Goal: Download file/media

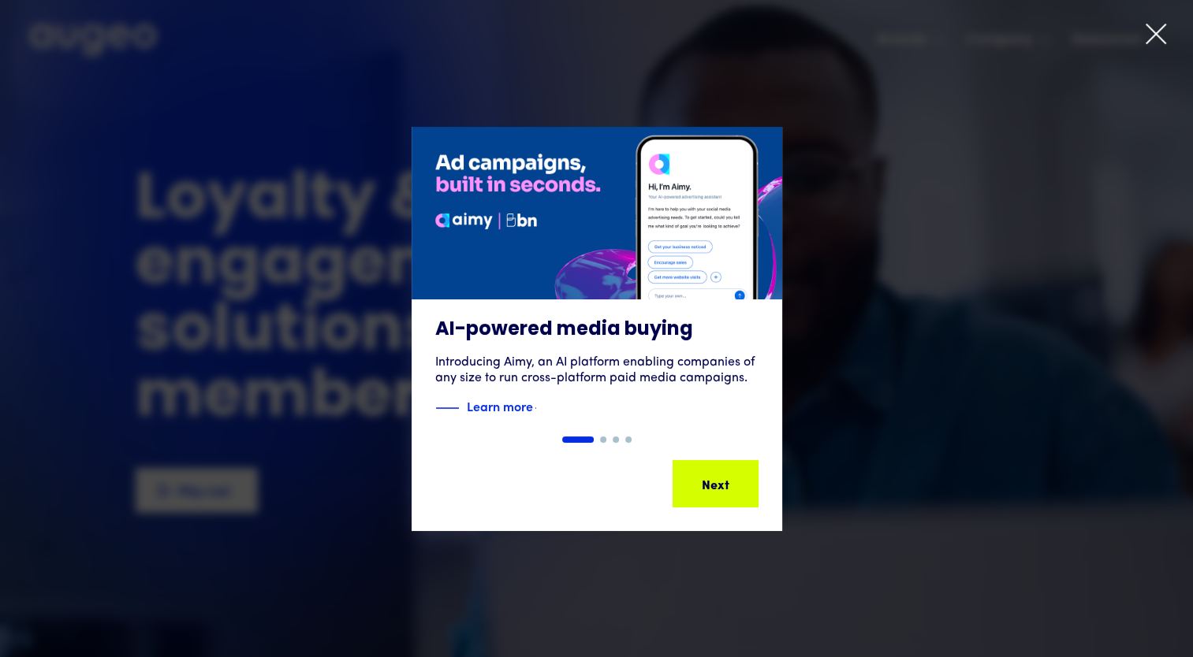
click at [604, 439] on div "Show slide 2 of 4" at bounding box center [603, 440] width 6 height 6
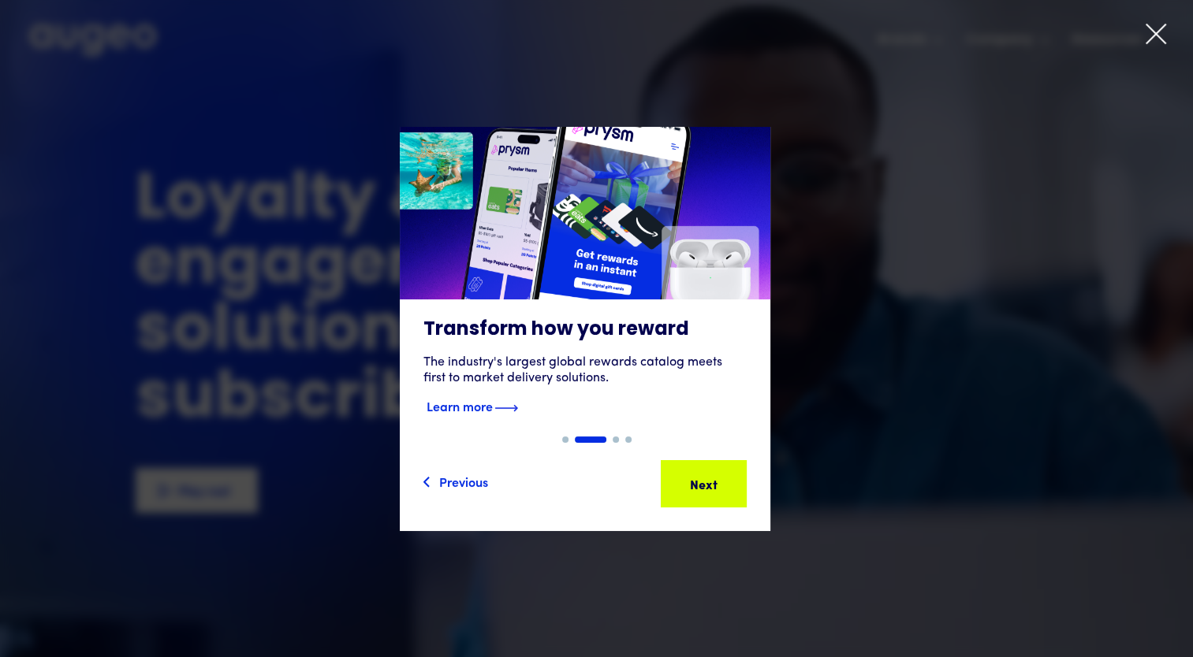
click at [564, 435] on div "Transform how you reward The industry's largest global rewards catalog meets fi…" at bounding box center [585, 368] width 370 height 137
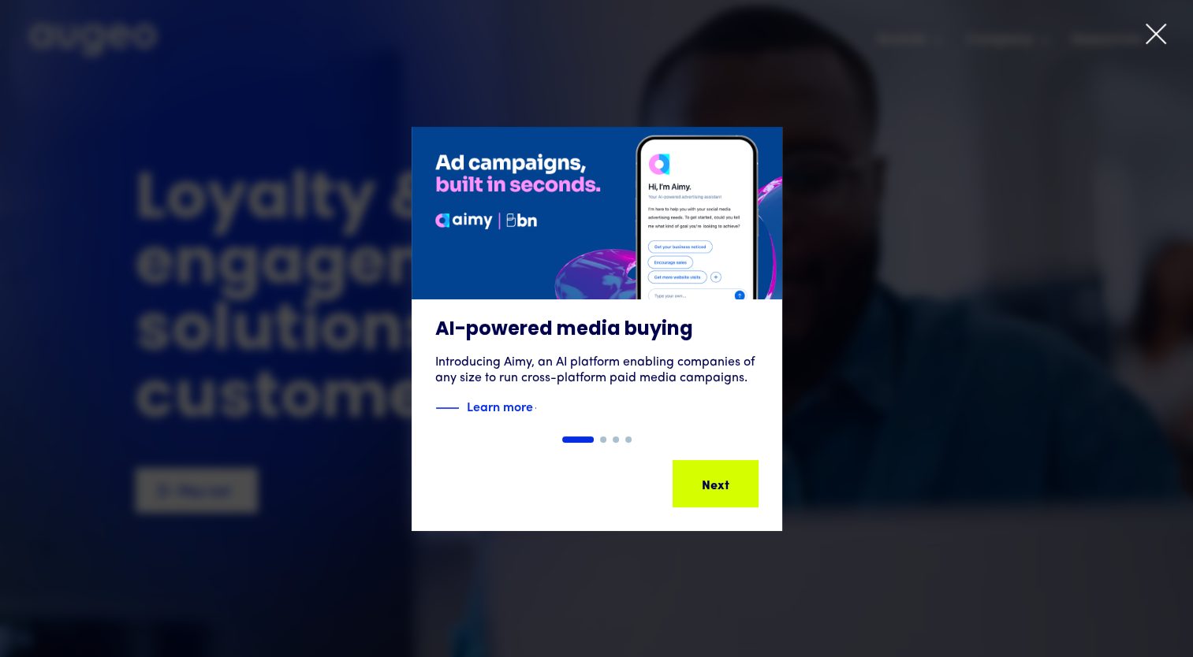
click at [603, 441] on div "Show slide 2 of 4" at bounding box center [603, 440] width 6 height 6
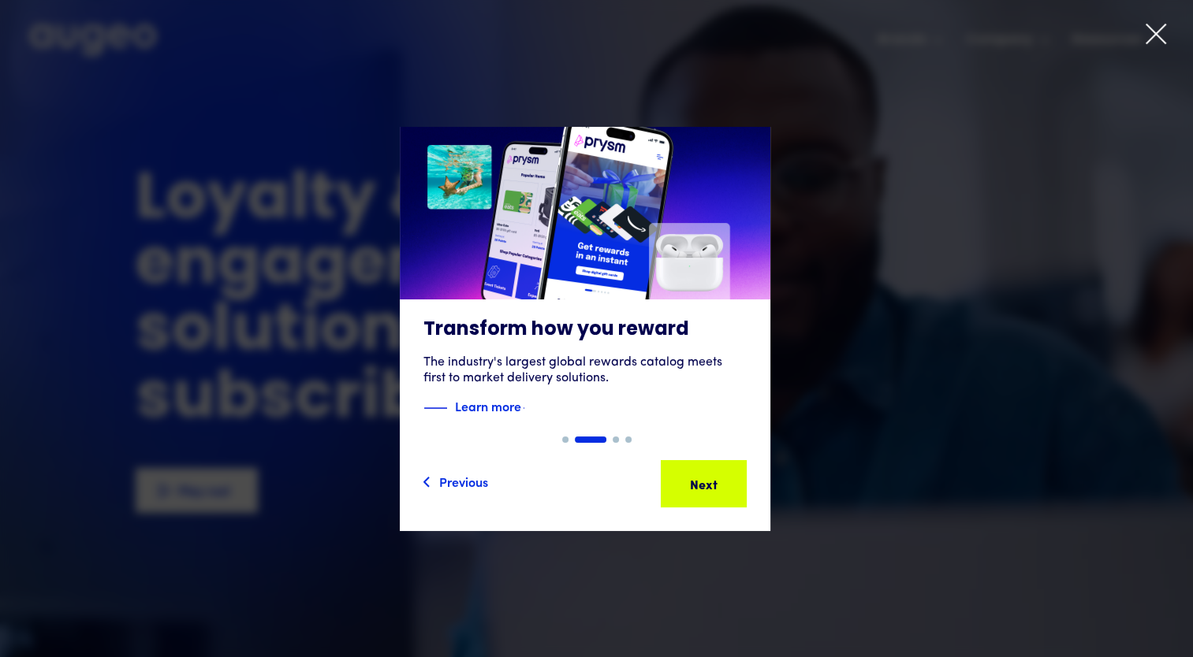
click at [616, 438] on div "Show slide 3 of 4" at bounding box center [615, 440] width 6 height 6
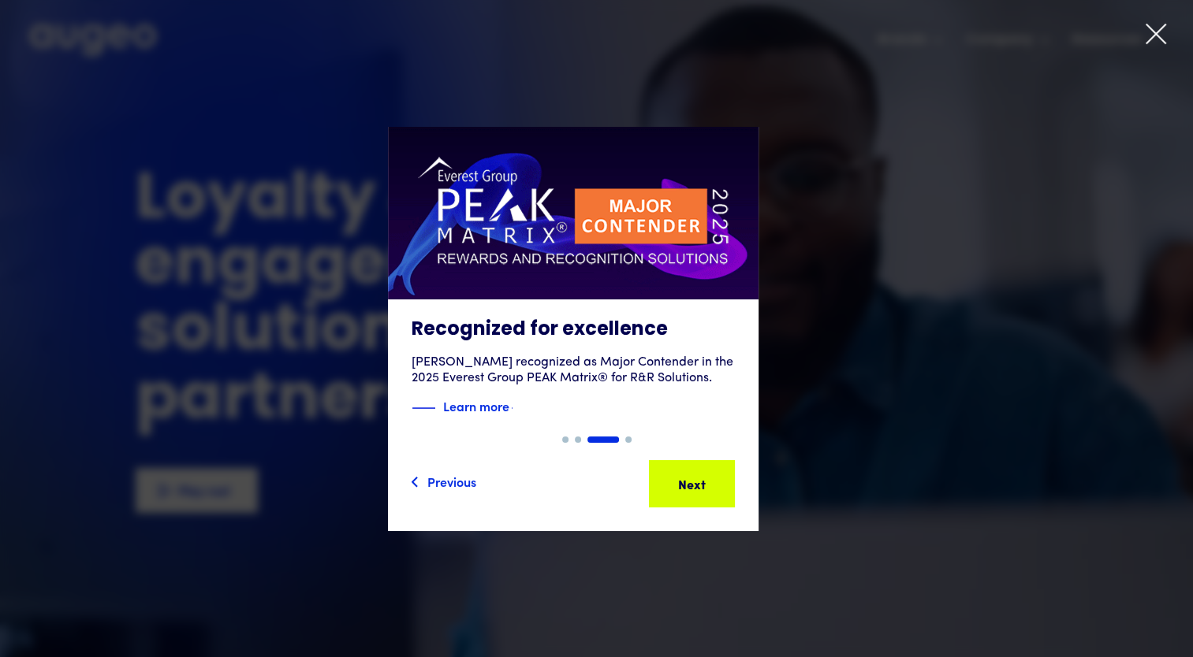
click at [628, 441] on div "Show slide 4 of 4" at bounding box center [628, 440] width 6 height 6
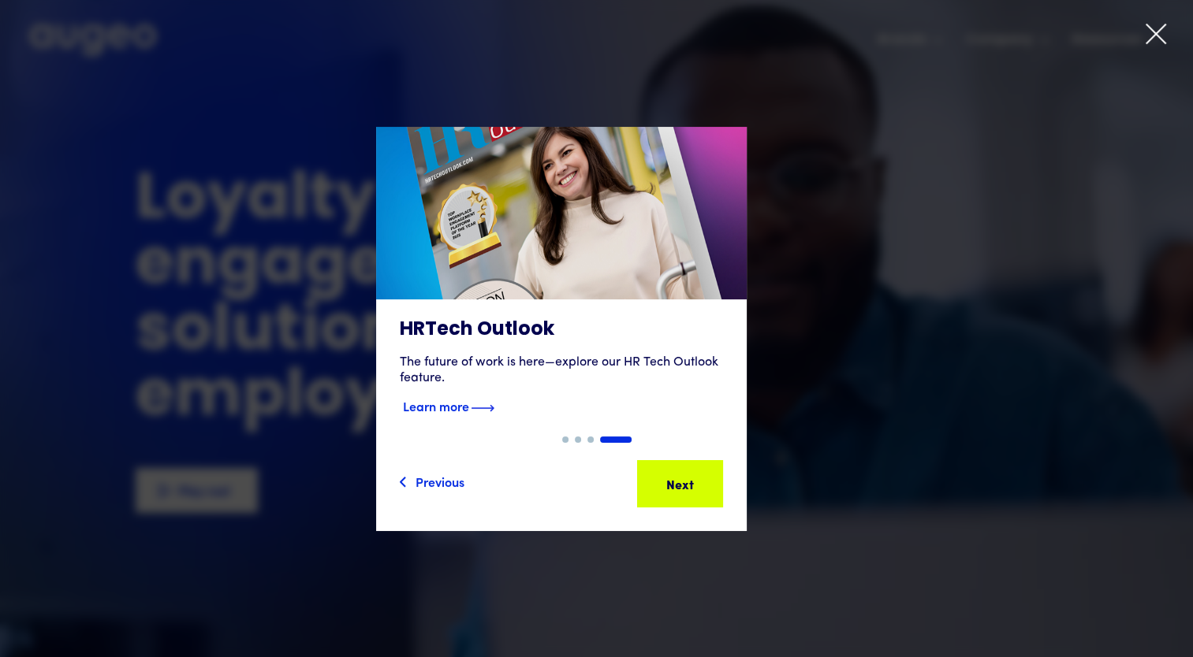
click at [469, 405] on strong "Learn more" at bounding box center [436, 405] width 66 height 17
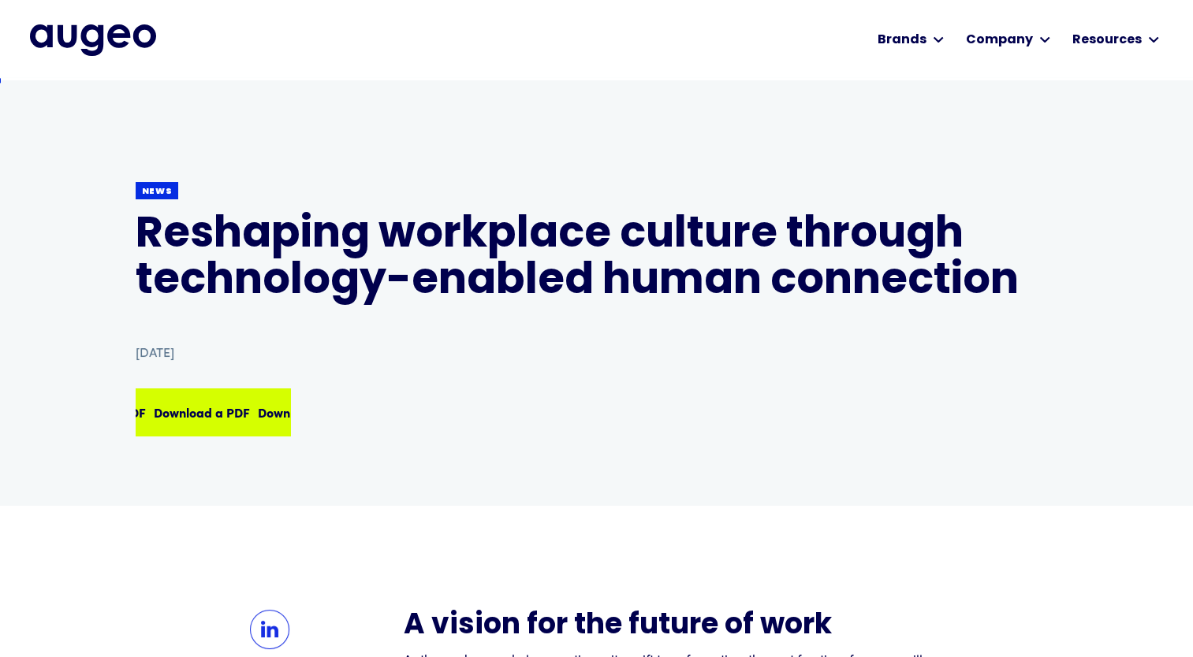
scroll to position [1, 0]
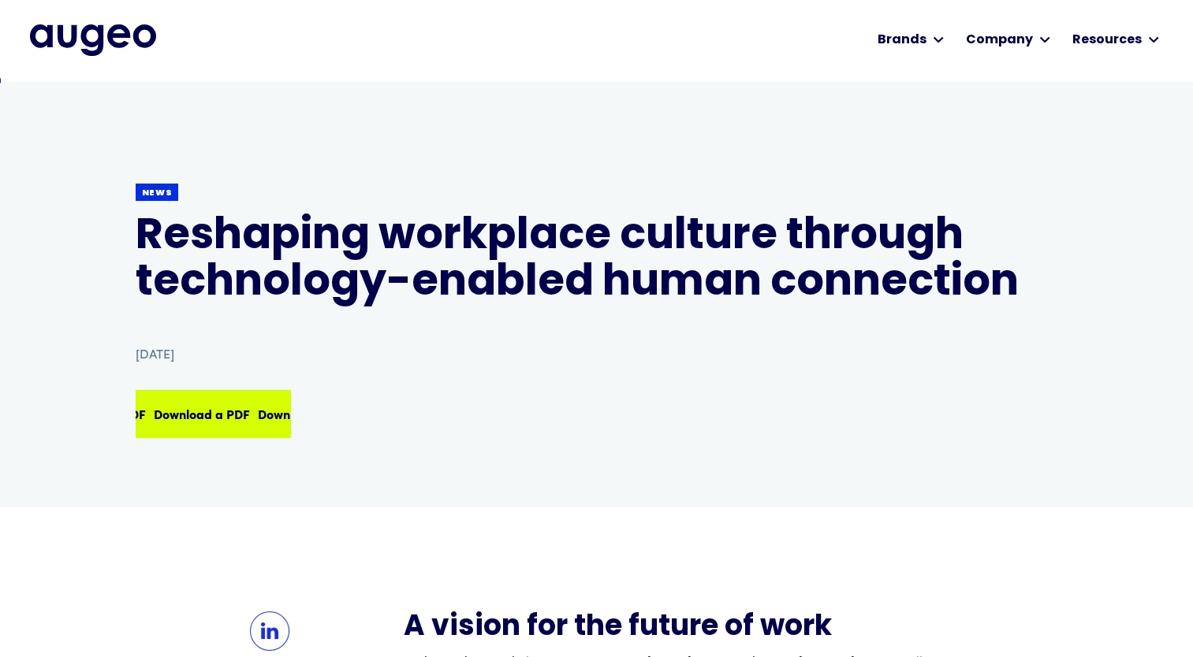
click at [239, 402] on div "Download a PDF Download a PDF Download a PDF Download a PDF" at bounding box center [212, 414] width 151 height 44
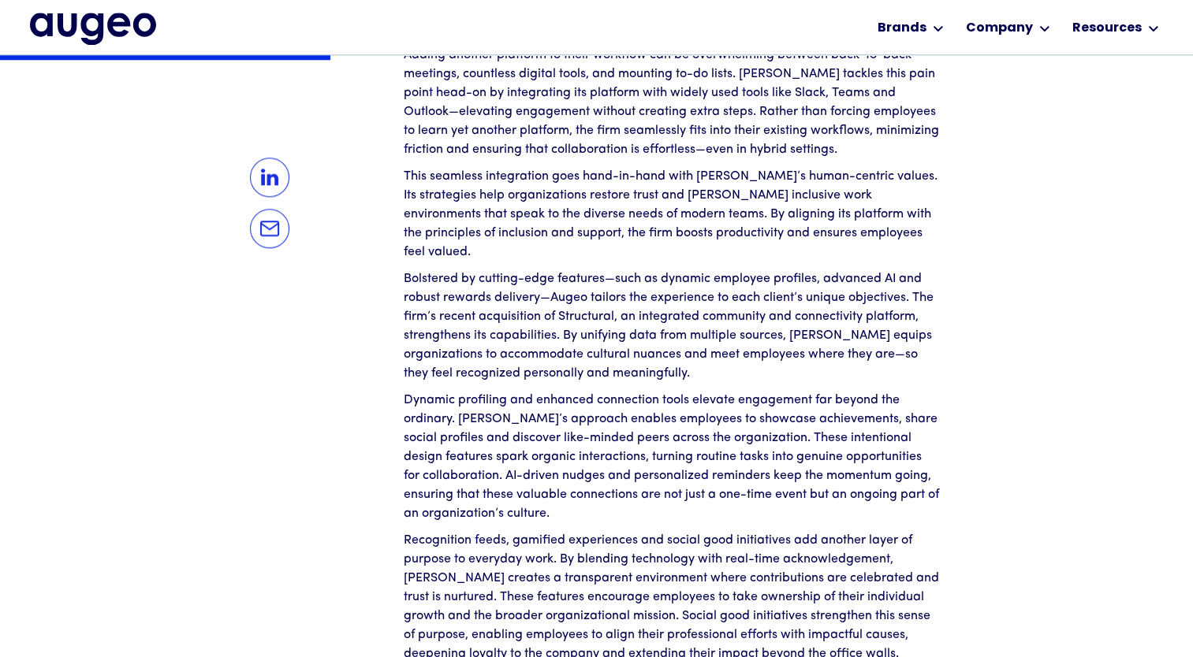
scroll to position [1673, 0]
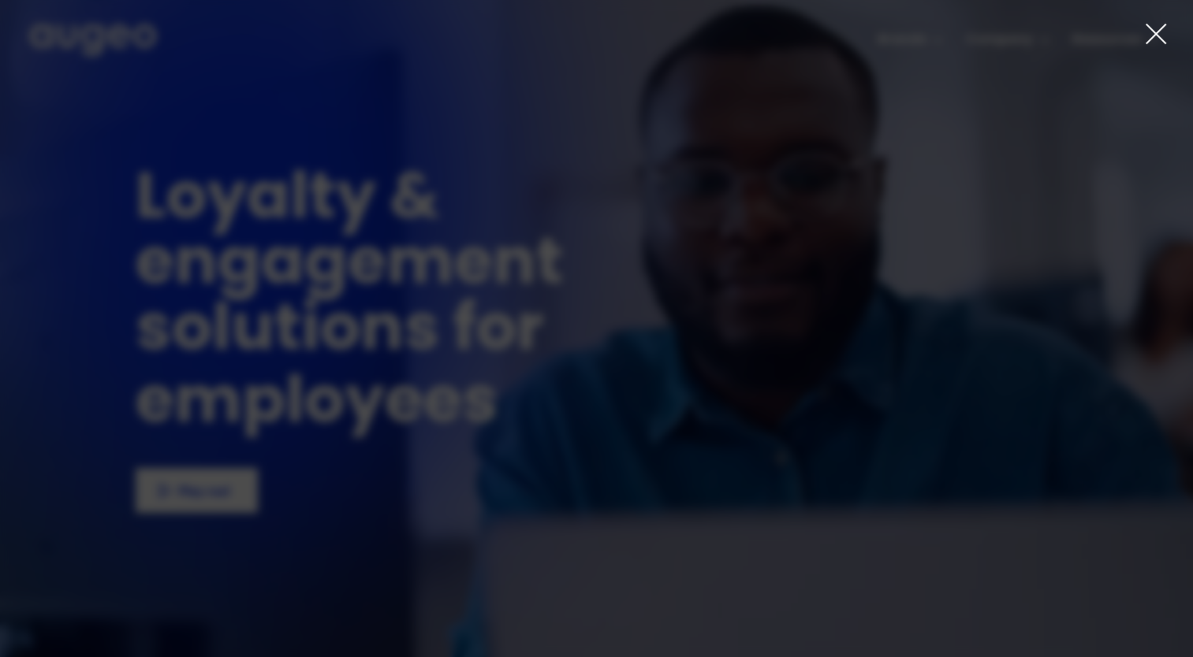
click at [921, 42] on div at bounding box center [596, 328] width 1193 height 657
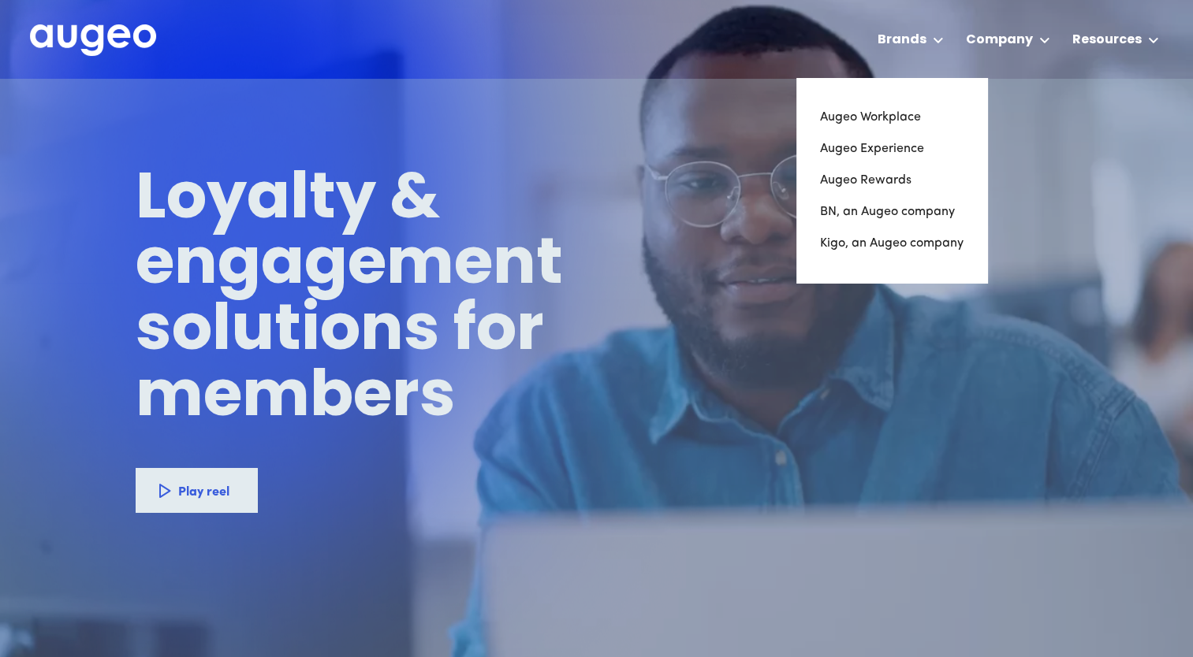
click at [921, 42] on div "Brands" at bounding box center [901, 40] width 49 height 19
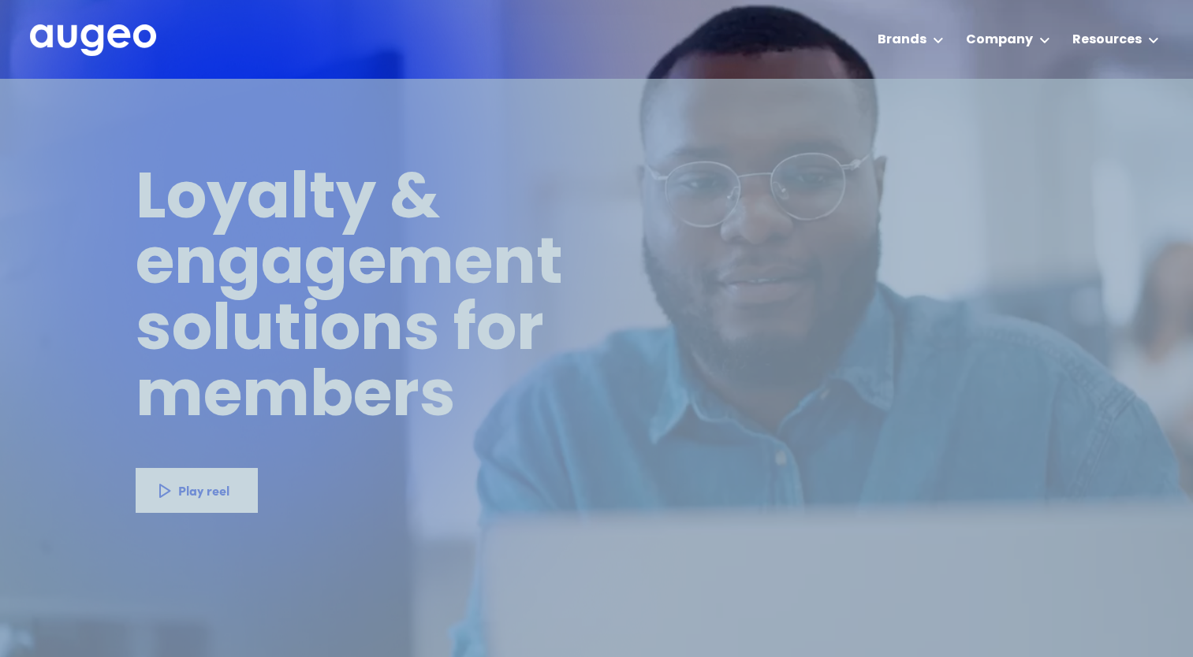
click at [921, 42] on div "Brands" at bounding box center [901, 40] width 49 height 19
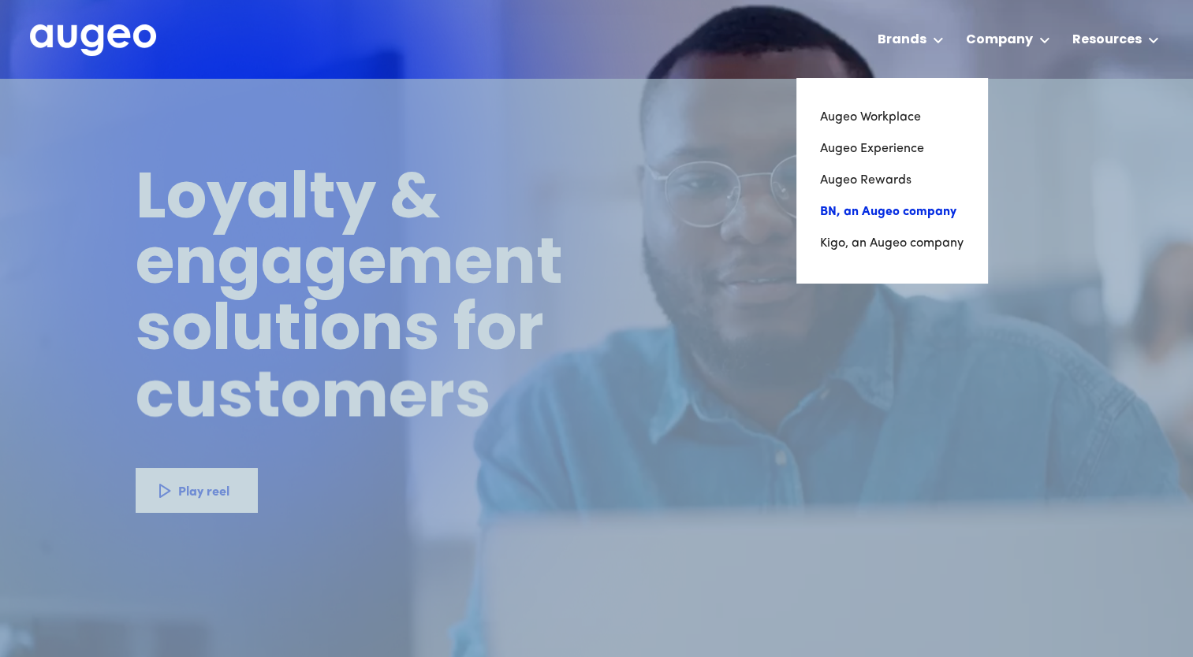
click at [901, 216] on link "BN, an Augeo company" at bounding box center [891, 212] width 143 height 32
